Goal: Task Accomplishment & Management: Complete application form

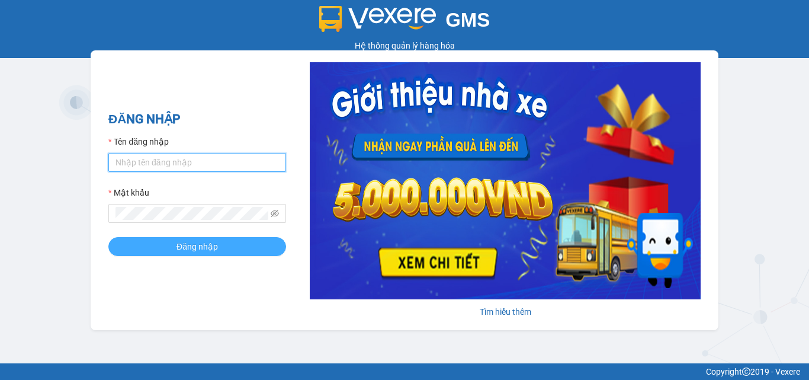
type input "khoq8.cohai"
click at [198, 243] on span "Đăng nhập" at bounding box center [197, 246] width 41 height 13
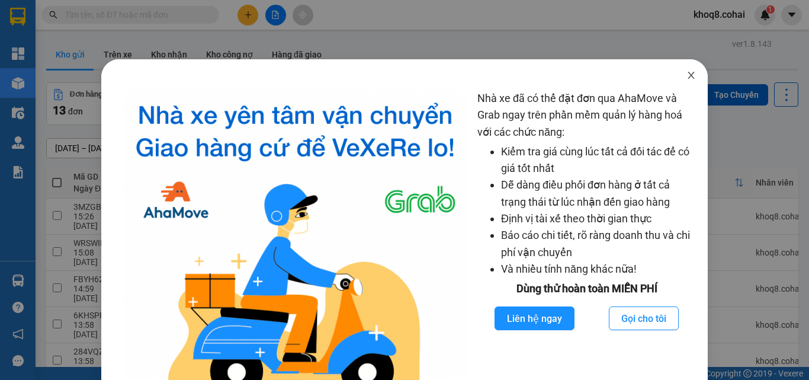
click at [687, 73] on icon "close" at bounding box center [691, 74] width 9 height 9
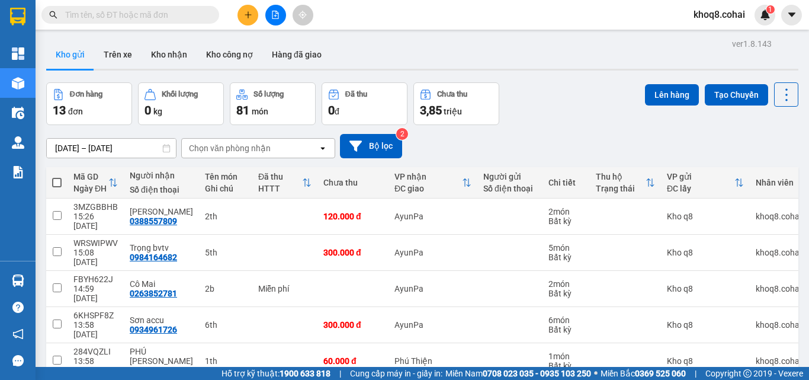
click at [137, 11] on input "text" at bounding box center [135, 14] width 140 height 13
click at [248, 12] on icon "plus" at bounding box center [248, 14] width 1 height 7
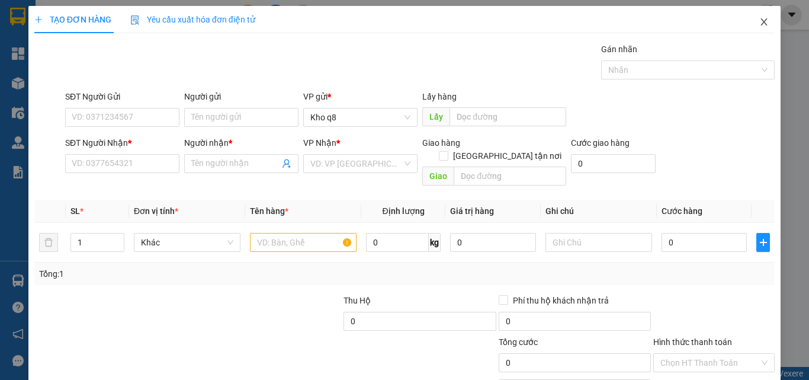
click at [760, 18] on icon "close" at bounding box center [764, 21] width 9 height 9
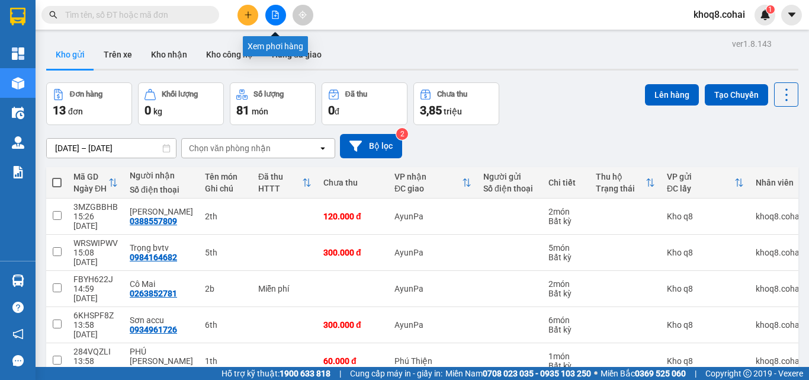
click at [274, 12] on icon "file-add" at bounding box center [275, 15] width 8 height 8
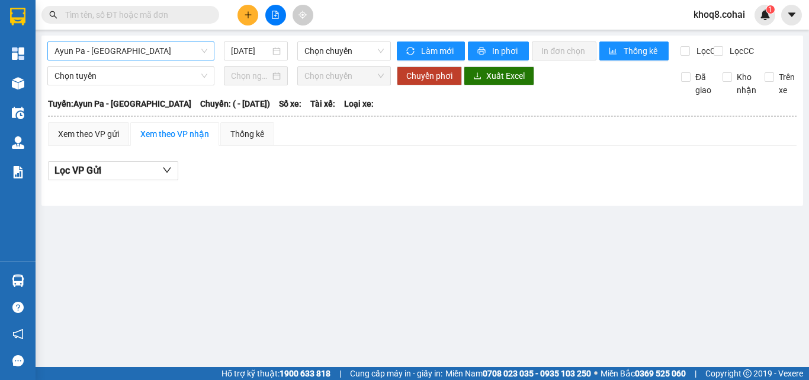
click at [142, 52] on span "Ayun Pa - [GEOGRAPHIC_DATA]" at bounding box center [131, 51] width 153 height 18
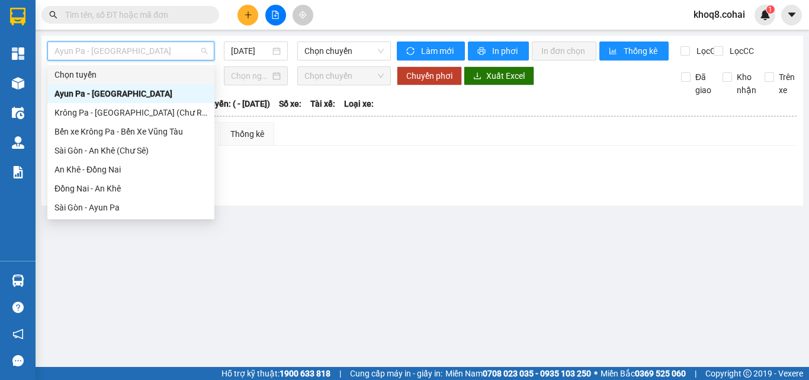
click at [155, 51] on span "Ayun Pa - [GEOGRAPHIC_DATA]" at bounding box center [131, 51] width 153 height 18
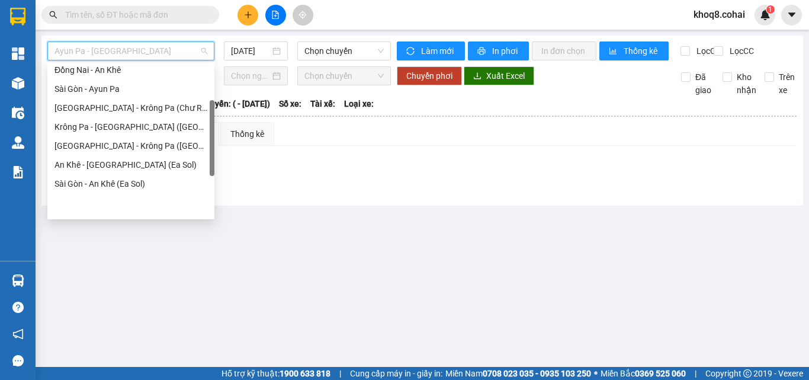
scroll to position [171, 0]
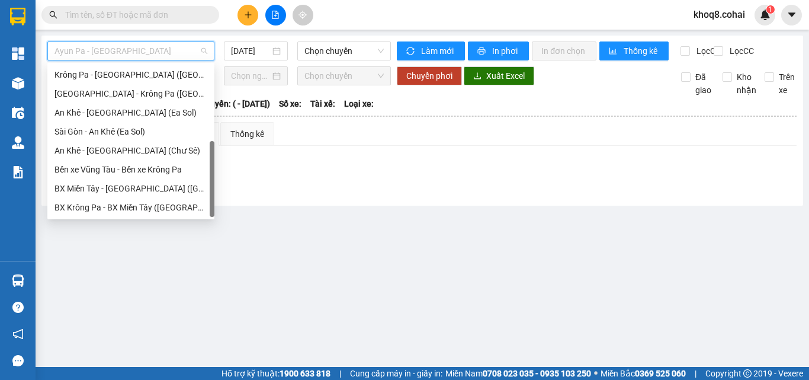
drag, startPoint x: 211, startPoint y: 81, endPoint x: 209, endPoint y: 188, distance: 107.3
click at [209, 188] on div "[GEOGRAPHIC_DATA] - [GEOGRAPHIC_DATA] ([GEOGRAPHIC_DATA]) [GEOGRAPHIC_DATA] - […" at bounding box center [130, 141] width 167 height 152
click at [130, 92] on div "[GEOGRAPHIC_DATA] - Krông Pa ([GEOGRAPHIC_DATA])" at bounding box center [131, 93] width 153 height 13
click at [130, 85] on span "Chọn tuyến" at bounding box center [131, 76] width 153 height 18
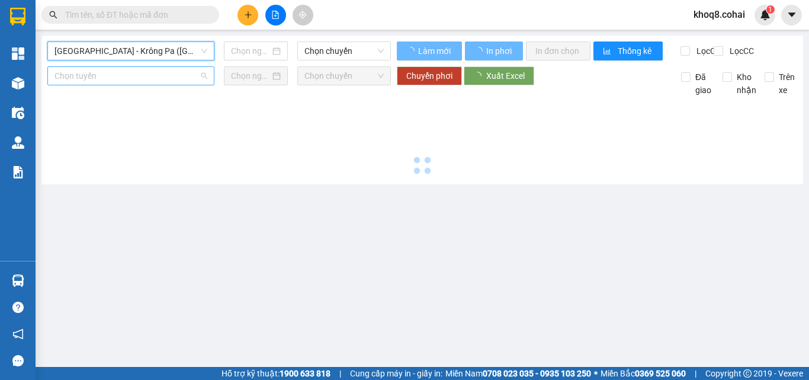
type input "[DATE]"
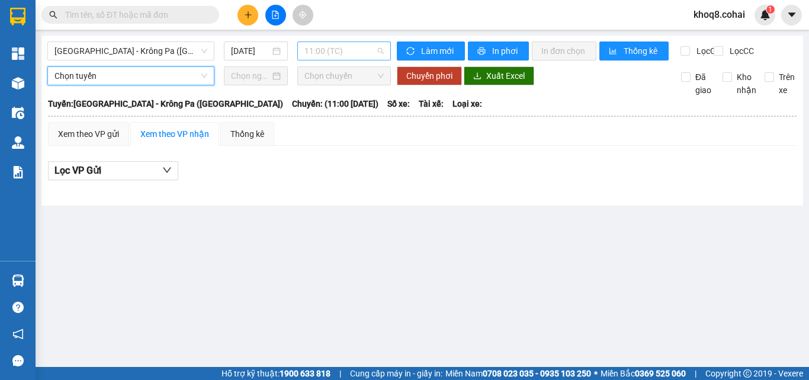
click at [354, 50] on span "11:00 (TC)" at bounding box center [344, 51] width 79 height 18
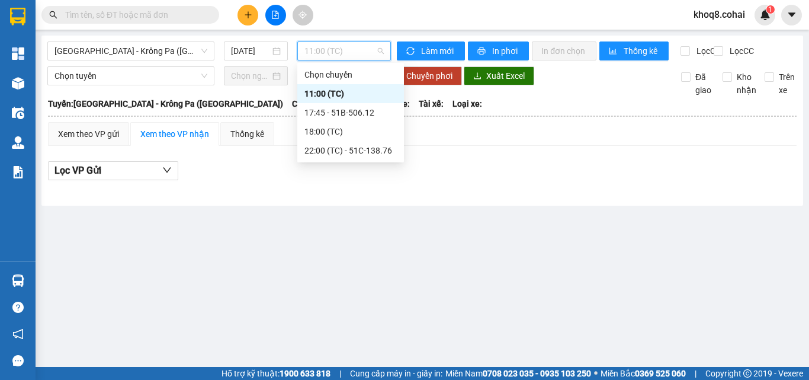
click at [354, 50] on span "11:00 (TC)" at bounding box center [344, 51] width 79 height 18
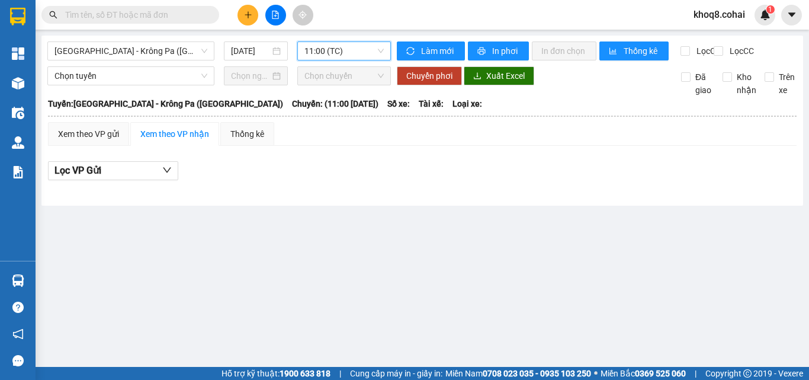
click at [354, 50] on span "11:00 (TC)" at bounding box center [344, 51] width 79 height 18
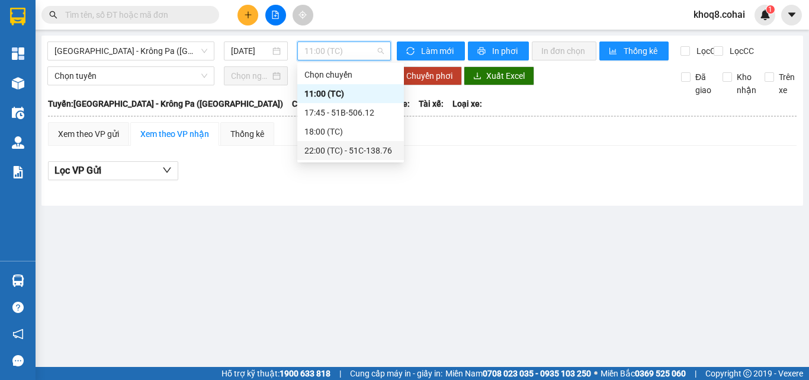
click at [368, 150] on div "22:00 (TC) - 51C-138.76" at bounding box center [351, 150] width 92 height 13
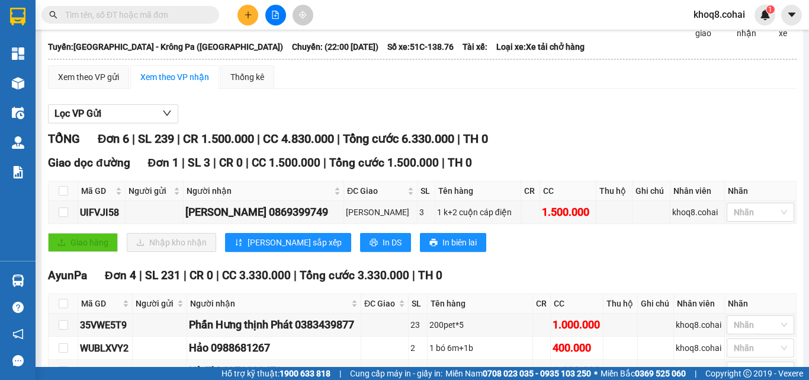
scroll to position [59, 0]
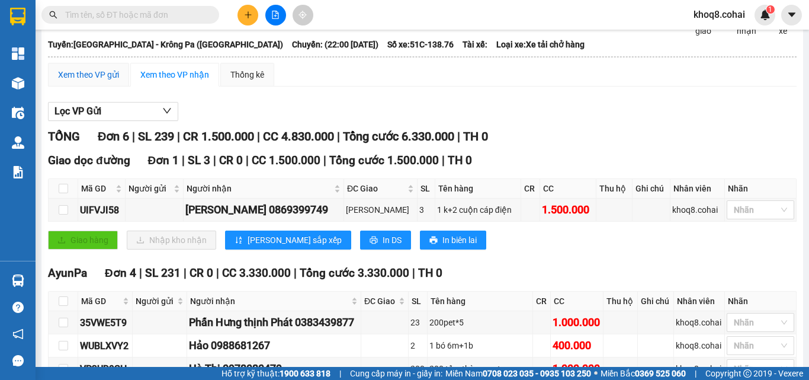
click at [95, 81] on div "Xem theo VP gửi" at bounding box center [88, 74] width 61 height 13
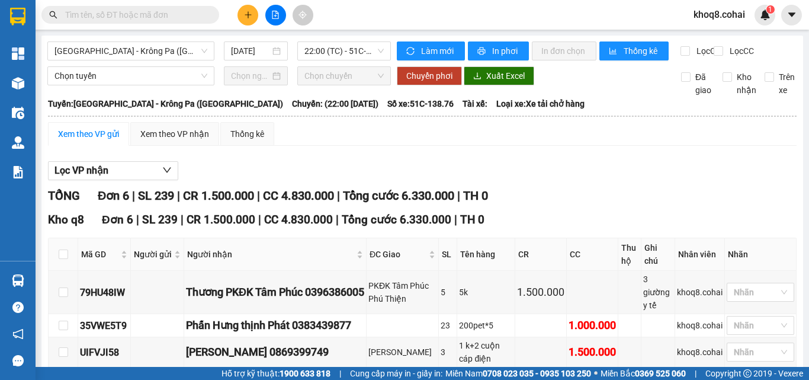
click at [107, 12] on input "text" at bounding box center [135, 14] width 140 height 13
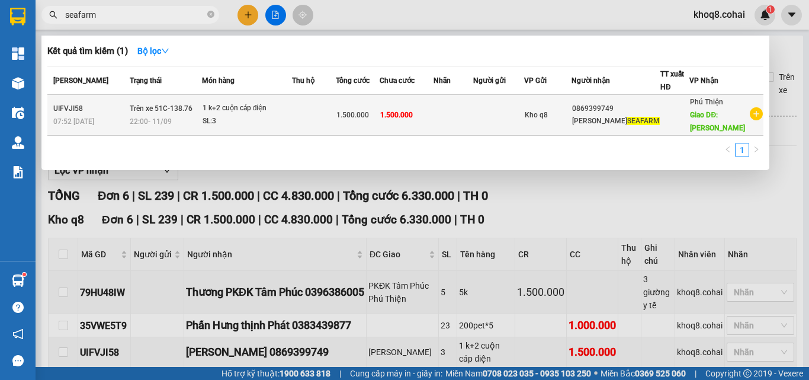
type input "seafarm"
click at [434, 111] on td "1.500.000" at bounding box center [407, 115] width 54 height 41
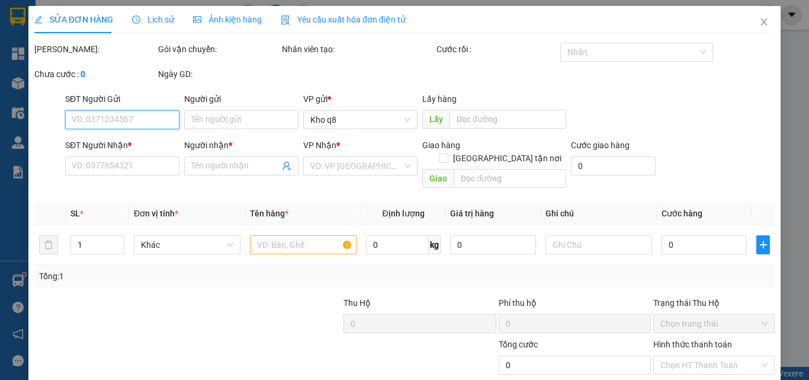
type input "0869399749"
type input "[PERSON_NAME]"
type input "1.500.000"
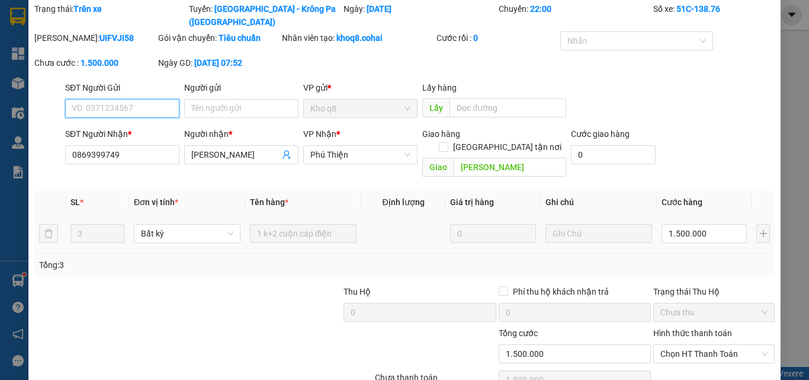
scroll to position [59, 0]
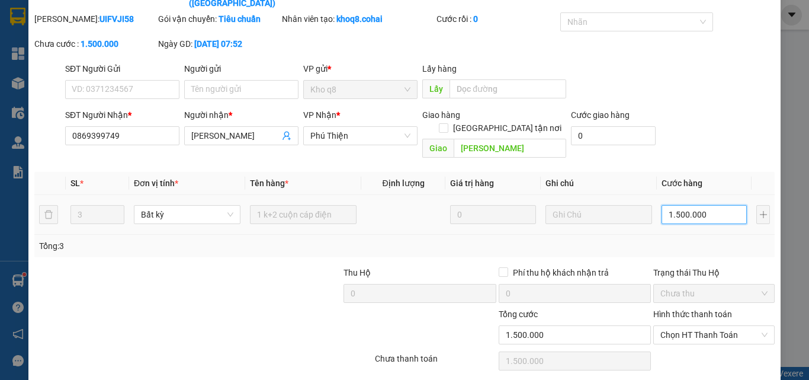
click at [703, 205] on input "1.500.000" at bounding box center [704, 214] width 85 height 19
type input "1"
type input "18"
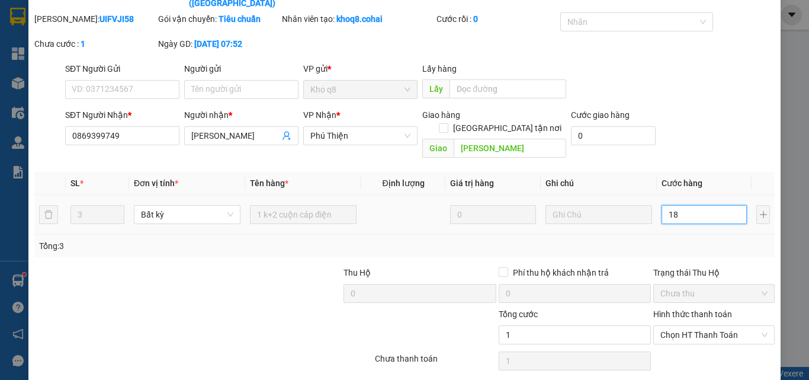
type input "18"
type input "180"
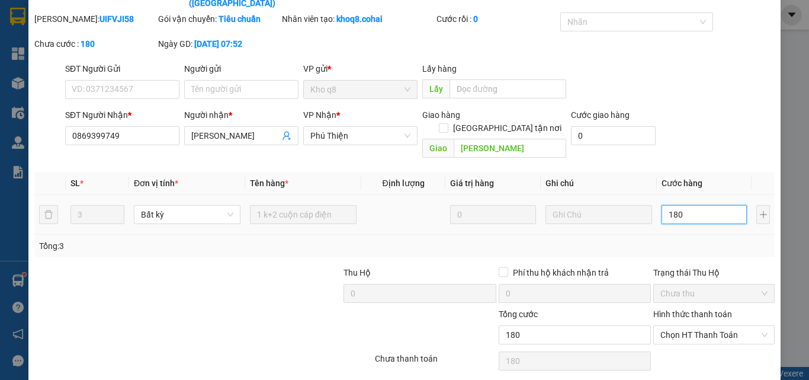
type input "1.800"
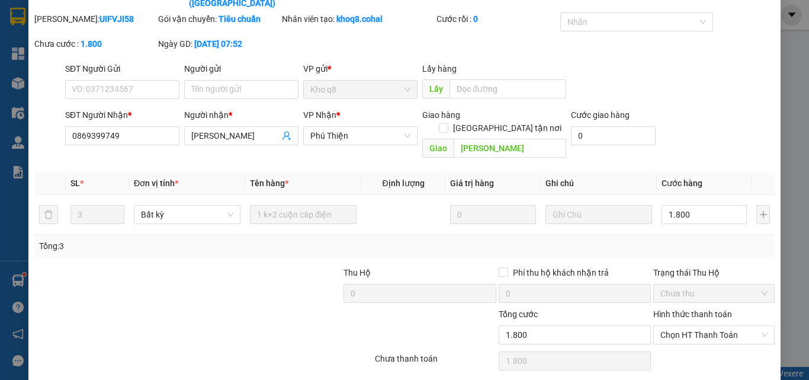
type input "1.800.000"
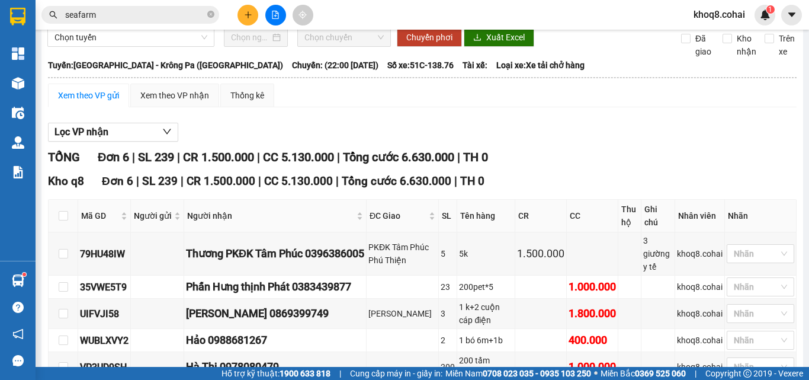
click at [796, 107] on main "[GEOGRAPHIC_DATA] - [GEOGRAPHIC_DATA] ([GEOGRAPHIC_DATA]) [DATE] 22:00 (TC) - 5…" at bounding box center [404, 183] width 809 height 367
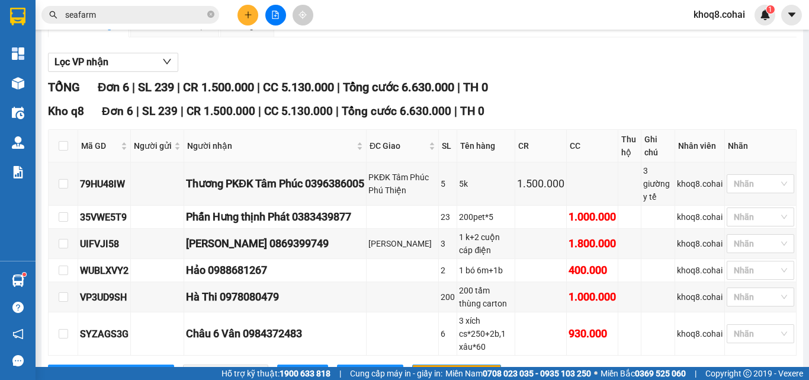
scroll to position [109, 0]
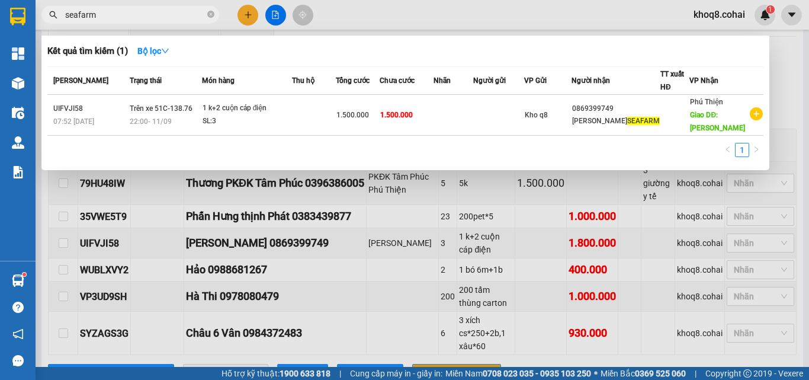
click at [113, 14] on input "seafarm" at bounding box center [135, 14] width 140 height 13
click at [111, 14] on input "seafarm" at bounding box center [135, 14] width 140 height 13
